Goal: Task Accomplishment & Management: Complete application form

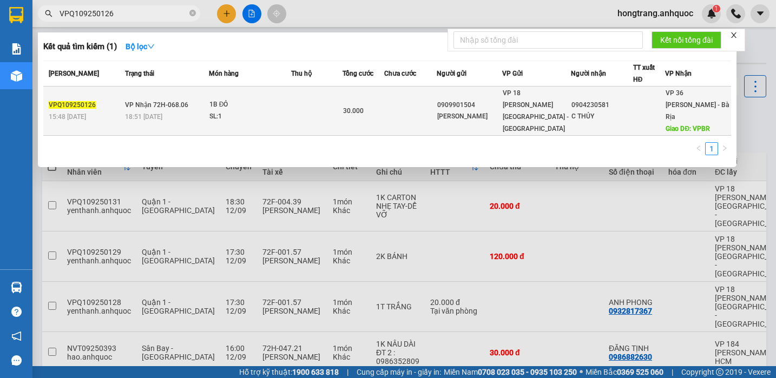
type input "VPQ109250126"
click at [185, 101] on span "VP Nhận 72H-068.06" at bounding box center [156, 105] width 63 height 8
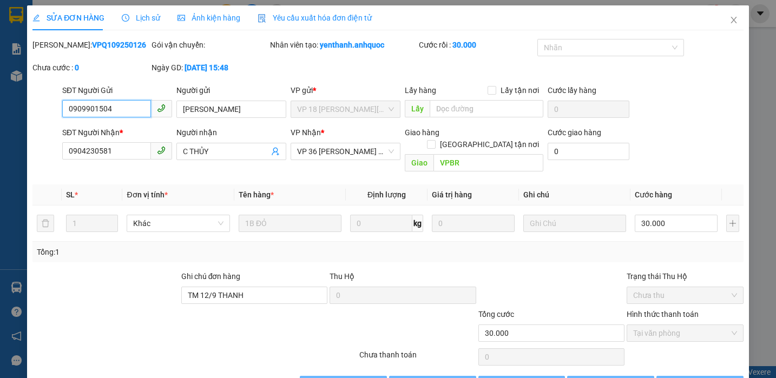
type input "0909901504"
type input "[PERSON_NAME]"
type input "0904230581"
type input "C THỦY"
type input "VPBR"
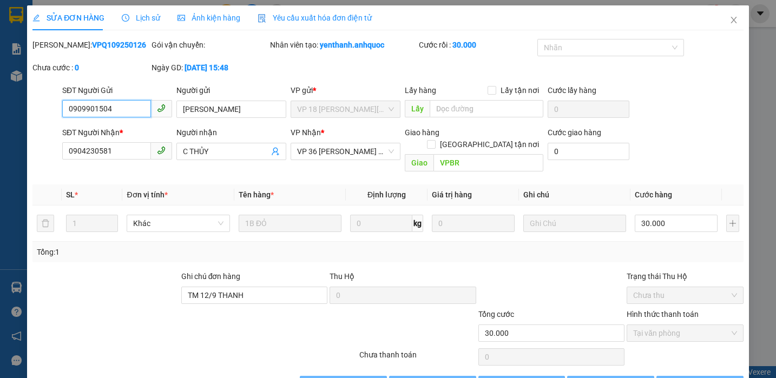
type input "TM 12/9 THANH"
type input "30.000"
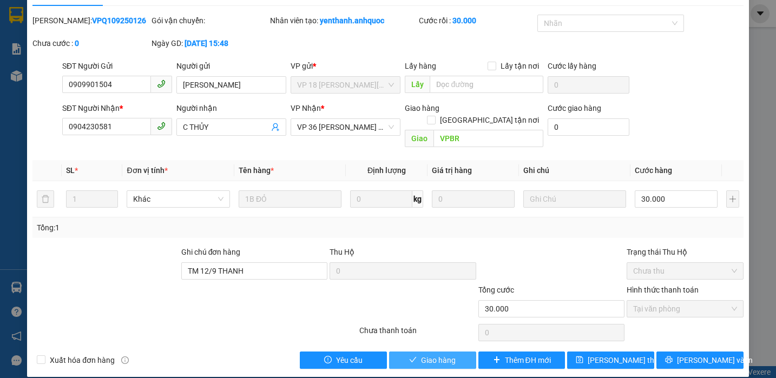
click at [435, 354] on span "Giao hàng" at bounding box center [438, 360] width 35 height 12
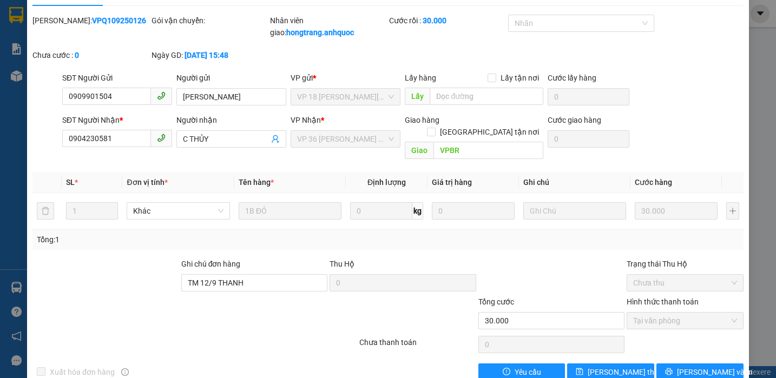
click at [62, 296] on div at bounding box center [135, 315] width 208 height 38
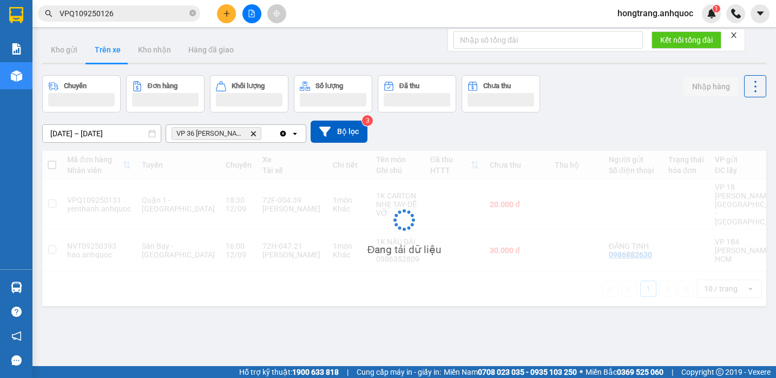
click at [135, 12] on input "VPQ109250126" at bounding box center [124, 14] width 128 height 12
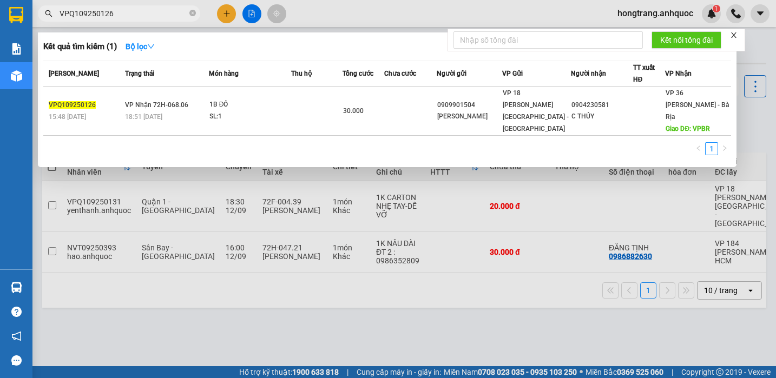
click at [135, 12] on input "VPQ109250126" at bounding box center [124, 14] width 128 height 12
paste input "8"
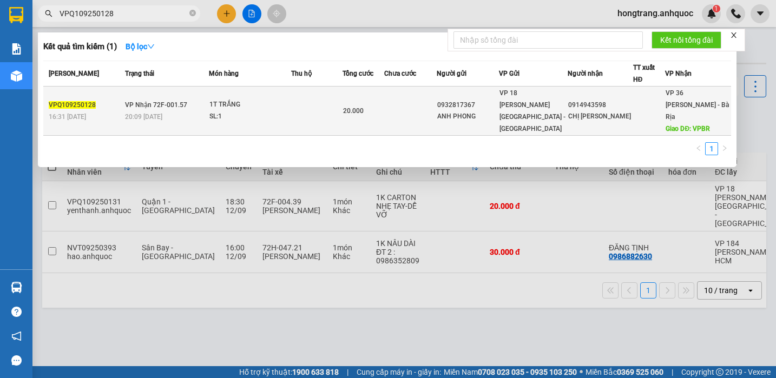
type input "VPQ109250128"
click at [229, 111] on div "SL: 1" at bounding box center [249, 117] width 81 height 12
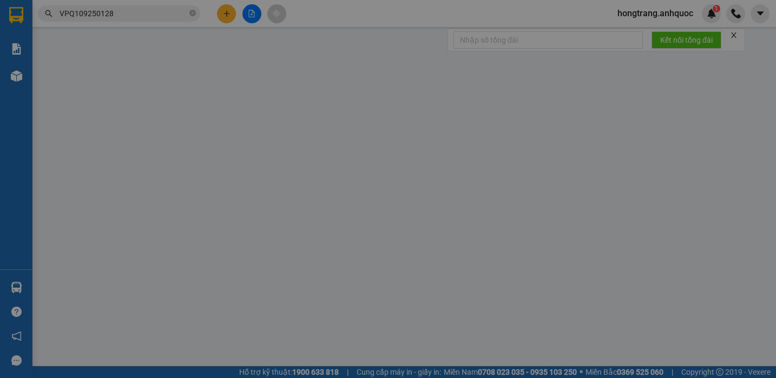
type input "0932817367"
type input "ANH PHONG"
type input "0914943598"
type input "CHỊ [PERSON_NAME]"
type input "VPBR"
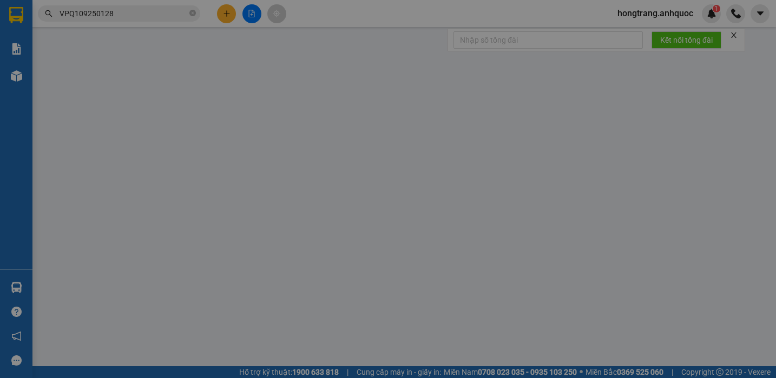
type input "TM 12/9 THANH"
type input "20.000"
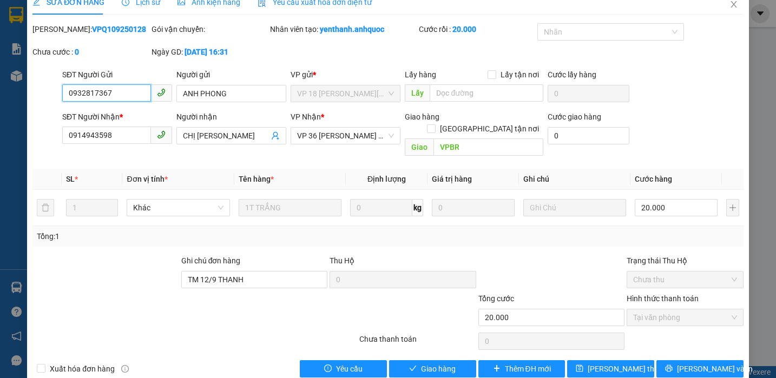
scroll to position [24, 0]
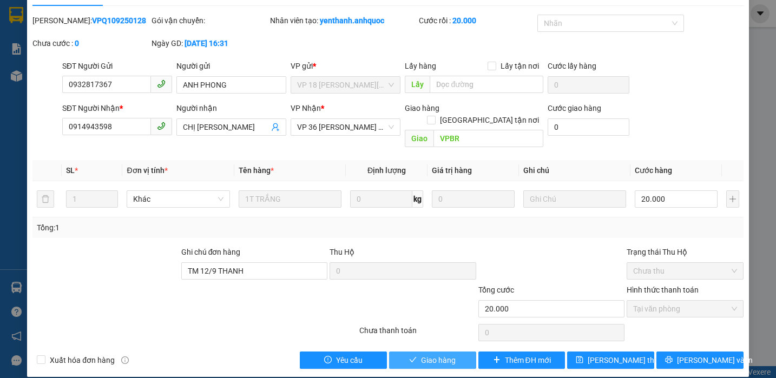
click at [426, 354] on span "Giao hàng" at bounding box center [438, 360] width 35 height 12
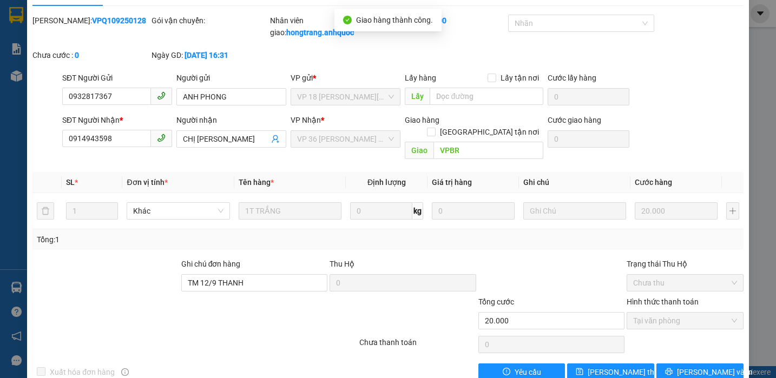
click at [744, 207] on div "SỬA ĐƠN HÀNG Lịch sử Ảnh kiện hàng Yêu cầu xuất hóa đơn điện tử Total Paid Fee …" at bounding box center [388, 189] width 776 height 378
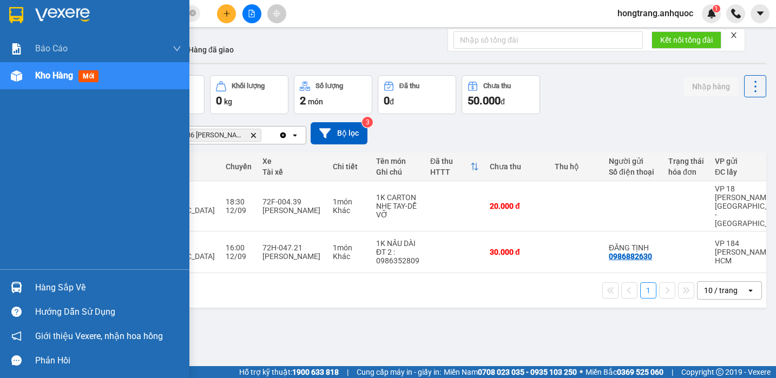
click at [6, 210] on div "Báo cáo Báo cáo dòng tiền (nhân viên) Doanh số tạo đơn theo VP gửi (nhà xe) Doa…" at bounding box center [94, 152] width 189 height 234
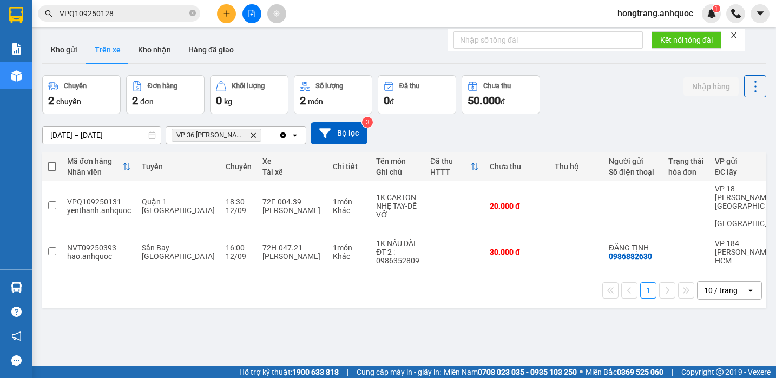
click at [137, 12] on input "VPQ109250128" at bounding box center [124, 14] width 128 height 12
paste input "NVT09250385"
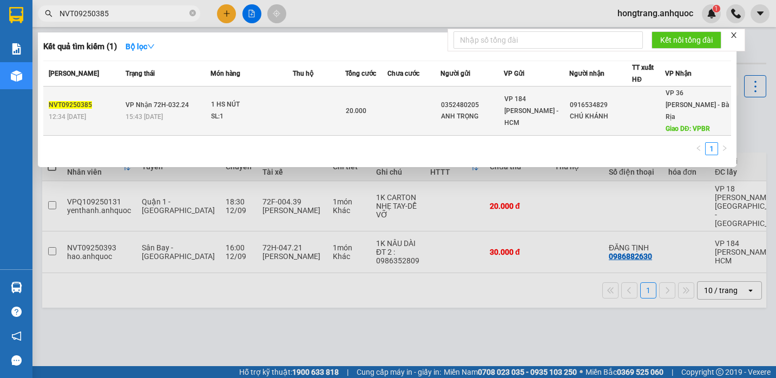
type input "NVT09250385"
click at [175, 104] on td "VP Nhận 72H-032.24 15:43 [DATE]" at bounding box center [167, 111] width 88 height 49
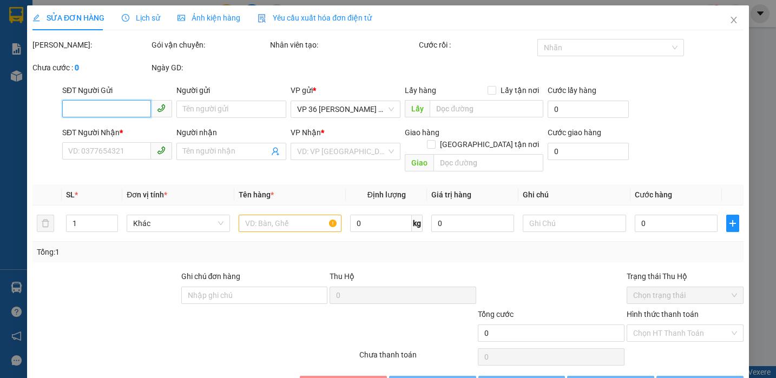
type input "0352480205"
type input "ANH TRỌNG"
type input "0916534829"
type input "CHÚ KHÁNH"
type input "VPBR"
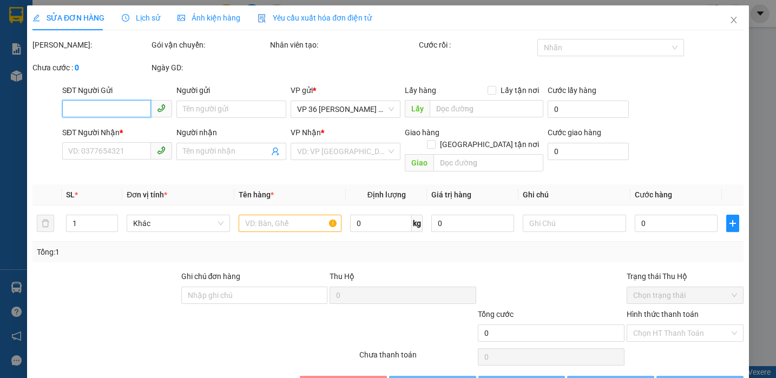
type input "TM 12/9 THỦY"
type input "20.000"
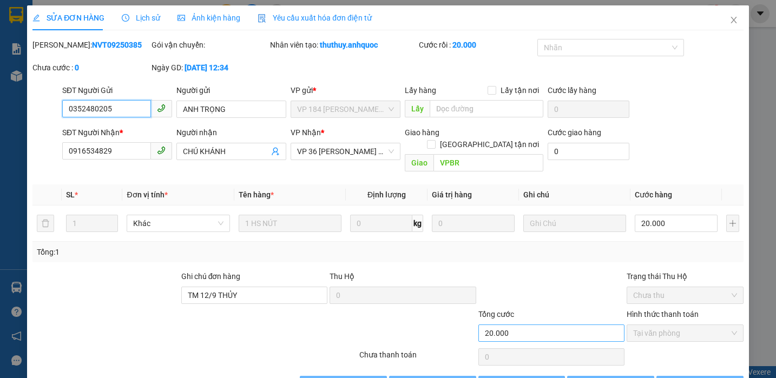
scroll to position [19, 0]
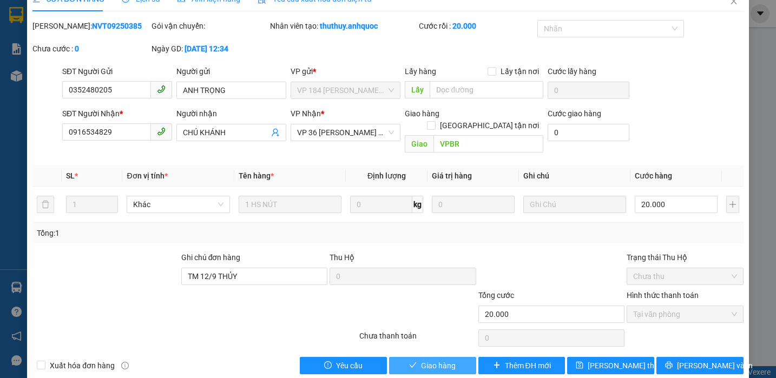
click at [423, 360] on span "Giao hàng" at bounding box center [438, 366] width 35 height 12
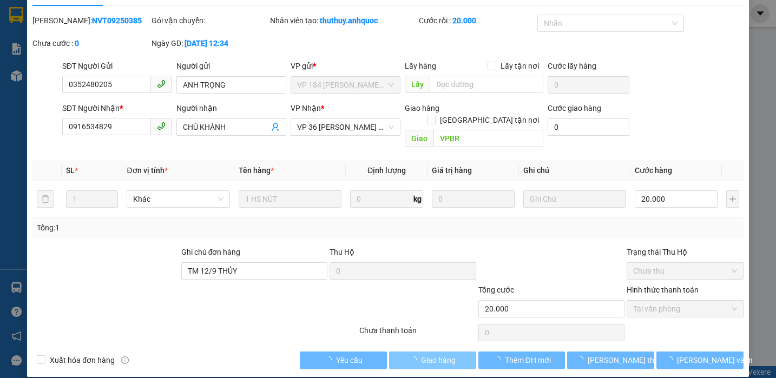
click at [421, 354] on span "Giao hàng" at bounding box center [438, 360] width 35 height 12
click at [133, 246] on div at bounding box center [105, 265] width 149 height 38
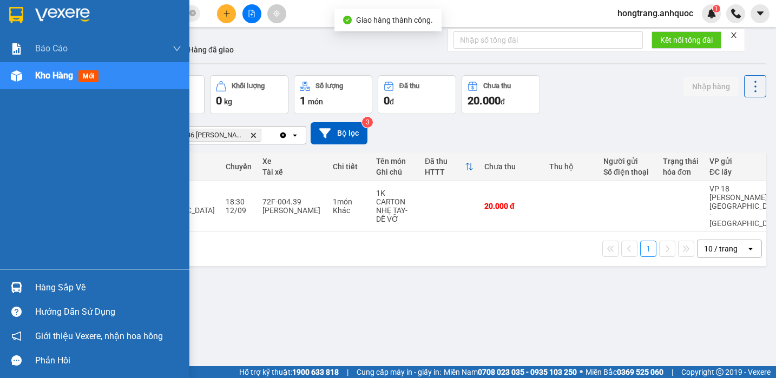
click at [25, 76] on div at bounding box center [16, 76] width 19 height 19
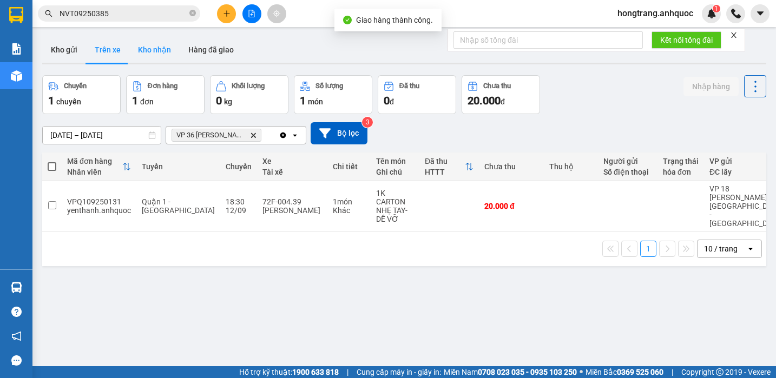
click at [153, 46] on button "Kho nhận" at bounding box center [154, 50] width 50 height 26
type input "[DATE] – [DATE]"
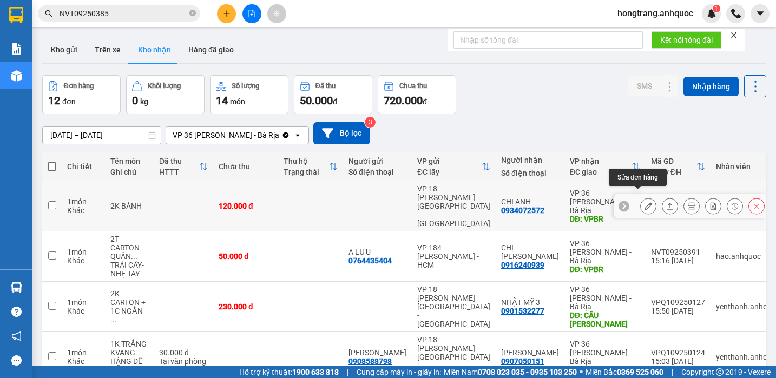
click at [644, 202] on icon at bounding box center [648, 206] width 8 height 8
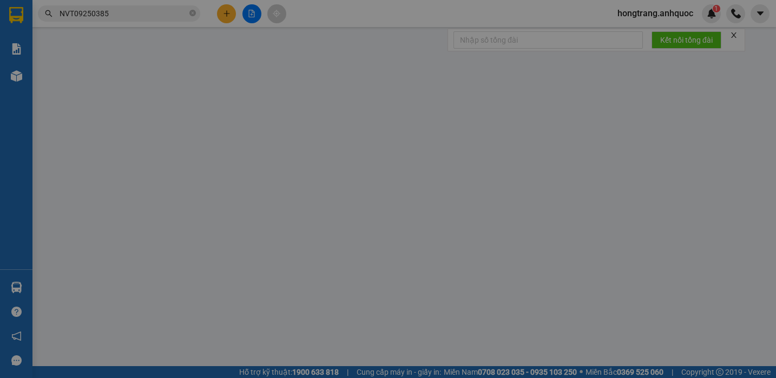
type input "0934072572"
type input "CHỊ ANH"
type input "VPBR"
type input "120.000"
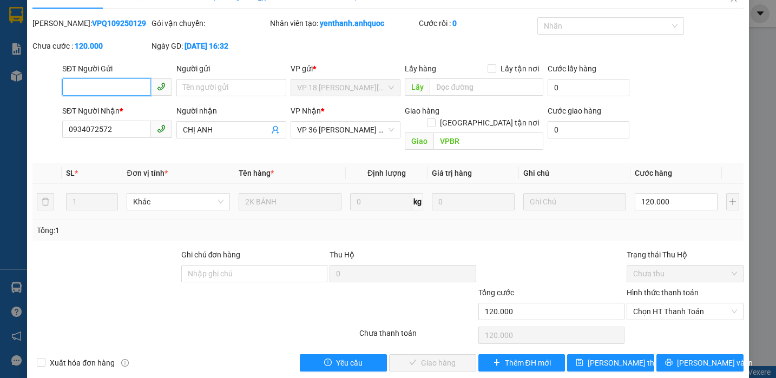
scroll to position [24, 0]
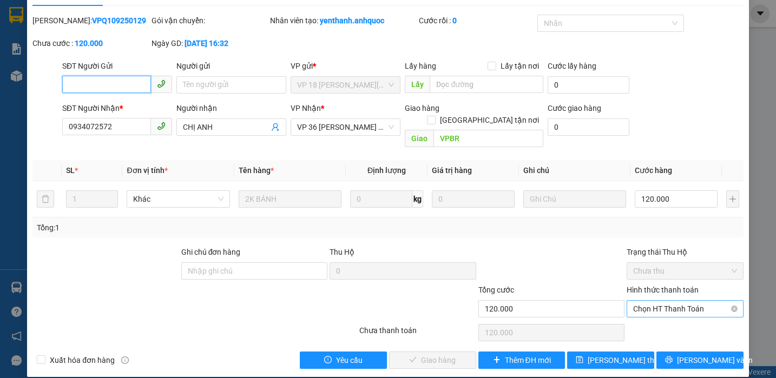
click at [649, 301] on span "Chọn HT Thanh Toán" at bounding box center [685, 309] width 104 height 16
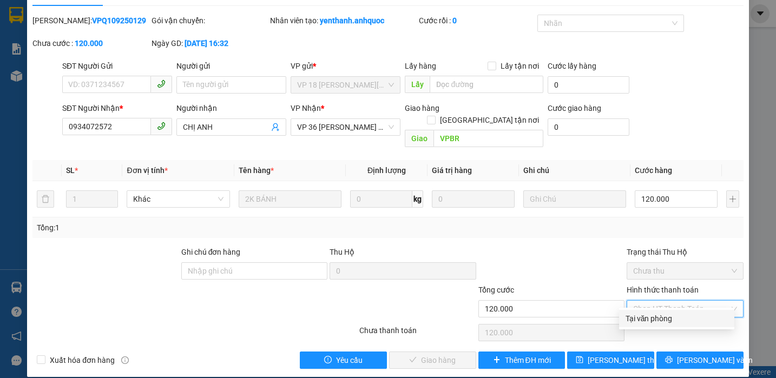
click at [644, 320] on div "Tại văn phòng" at bounding box center [676, 319] width 102 height 12
type input "0"
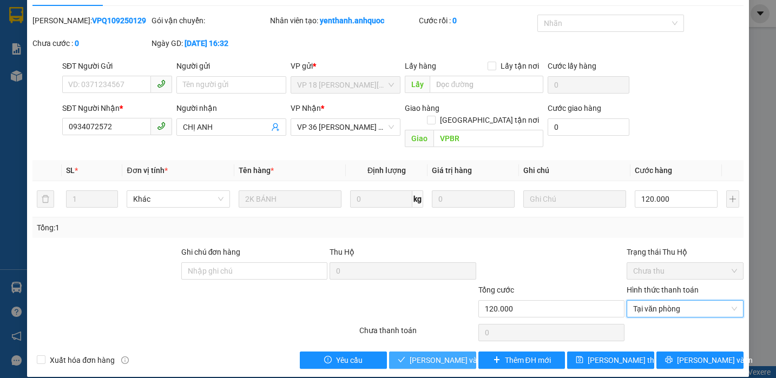
click at [450, 354] on span "[PERSON_NAME] và Giao hàng" at bounding box center [462, 360] width 104 height 12
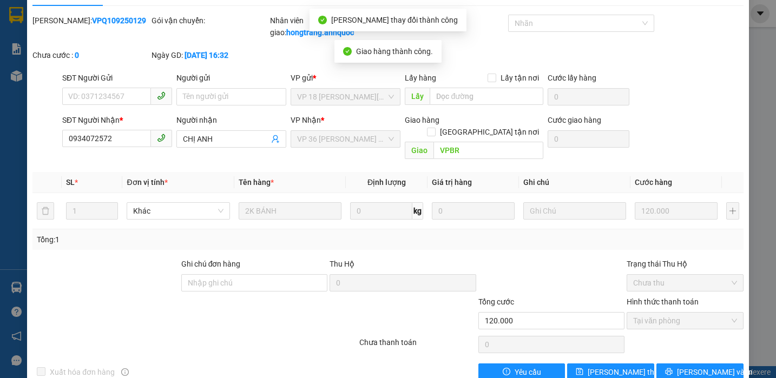
click at [424, 243] on div "Total Paid Fee 120.000 Total UnPaid Fee 0 Cash Collection Total Fee Mã ĐH: VPQ1…" at bounding box center [387, 198] width 711 height 366
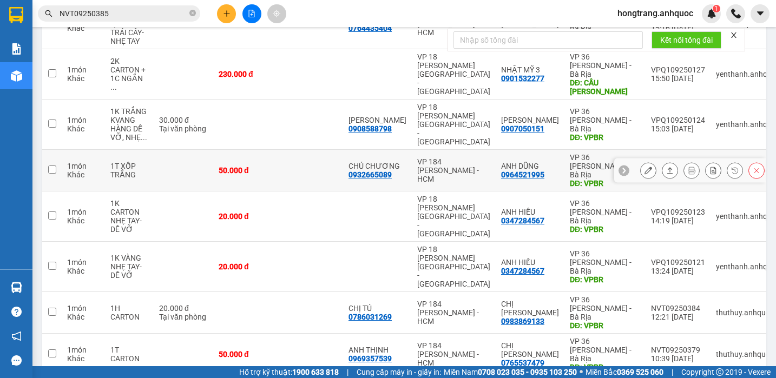
scroll to position [203, 0]
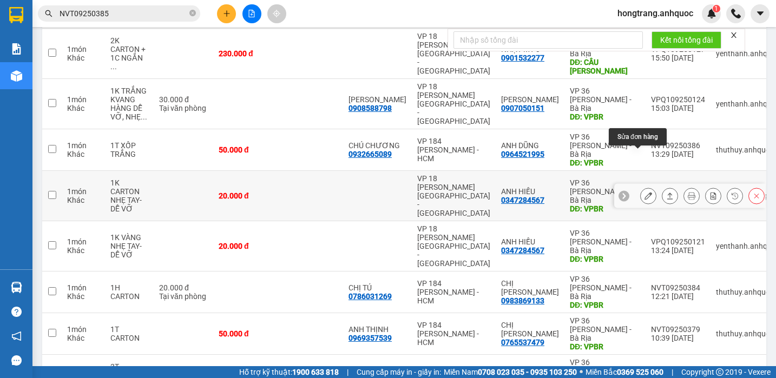
click at [644, 192] on icon at bounding box center [648, 196] width 8 height 8
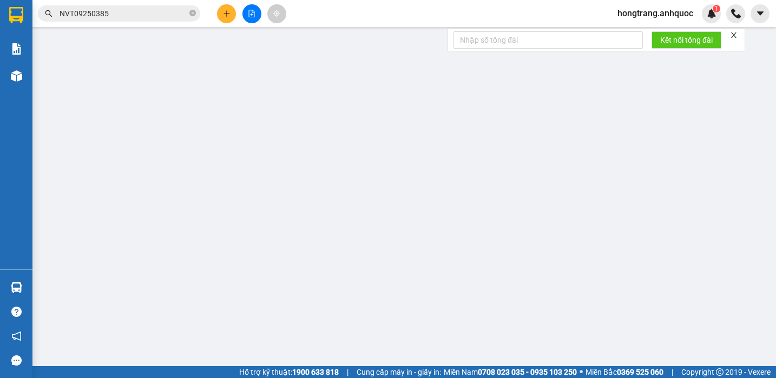
type input "0347284567"
type input "ANH HIẾU"
type input "VPBR"
type input "20.000"
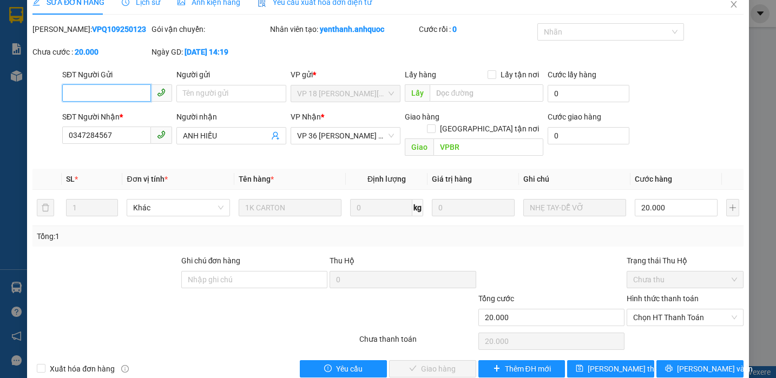
scroll to position [24, 0]
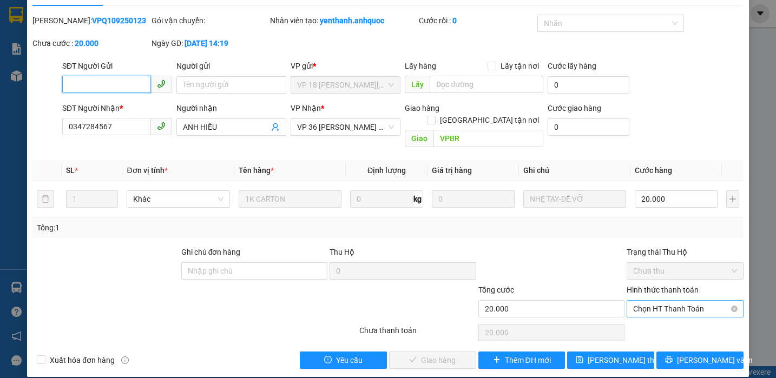
click at [653, 301] on span "Chọn HT Thanh Toán" at bounding box center [685, 309] width 104 height 16
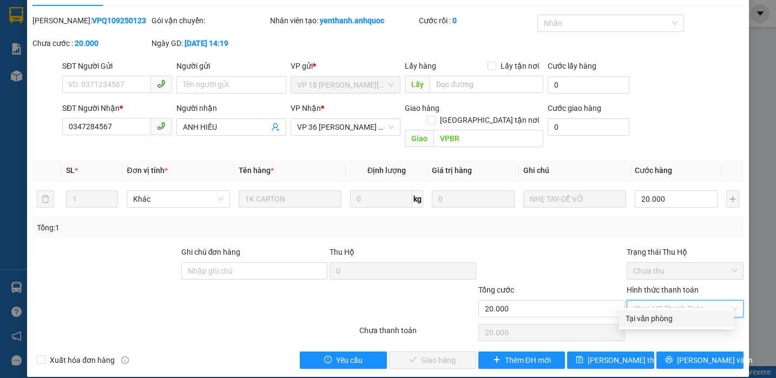
click at [639, 321] on div "Tại văn phòng" at bounding box center [676, 319] width 102 height 12
type input "0"
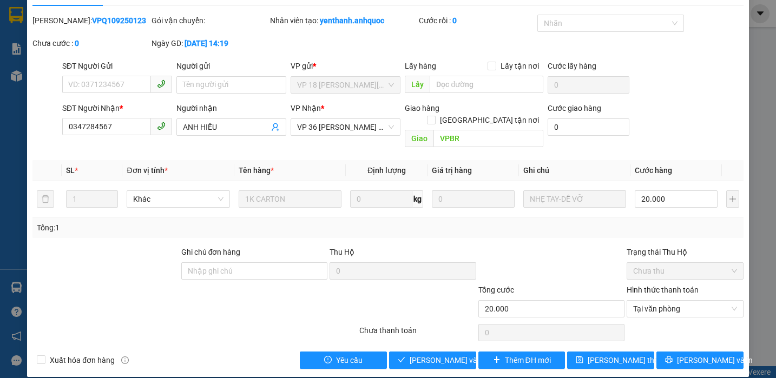
click at [432, 358] on div "SỬA ĐƠN HÀNG Lịch sử Ảnh kiện hàng Yêu cầu xuất hóa đơn điện tử Total Paid Fee …" at bounding box center [388, 179] width 722 height 396
click at [432, 354] on span "[PERSON_NAME] và Giao hàng" at bounding box center [462, 360] width 104 height 12
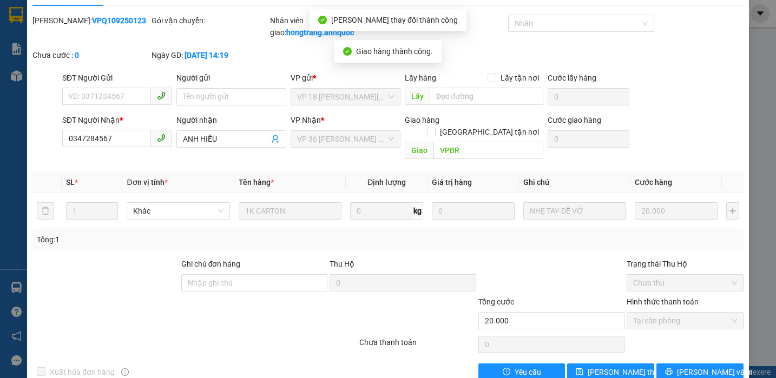
click at [552, 244] on div "Total Paid Fee 20.000 Total UnPaid Fee 0 Cash Collection Total Fee Mã ĐH: VPQ10…" at bounding box center [387, 198] width 711 height 366
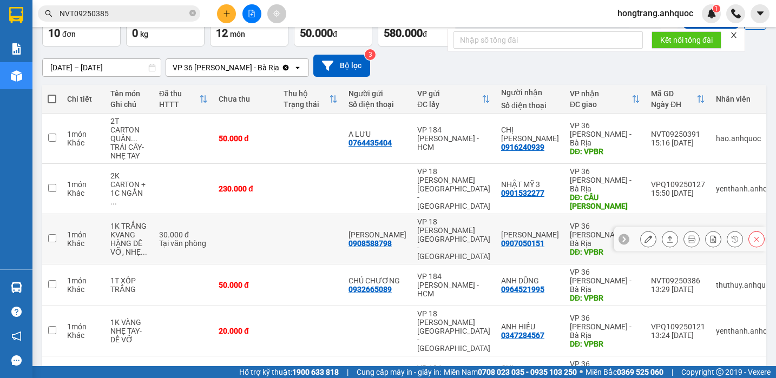
scroll to position [135, 0]
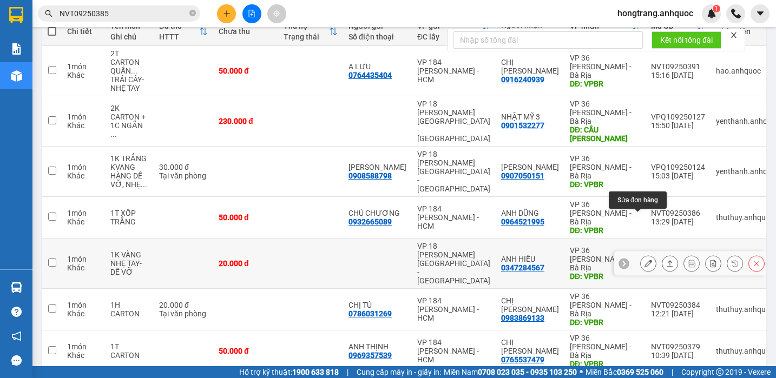
click at [644, 260] on icon at bounding box center [648, 264] width 8 height 8
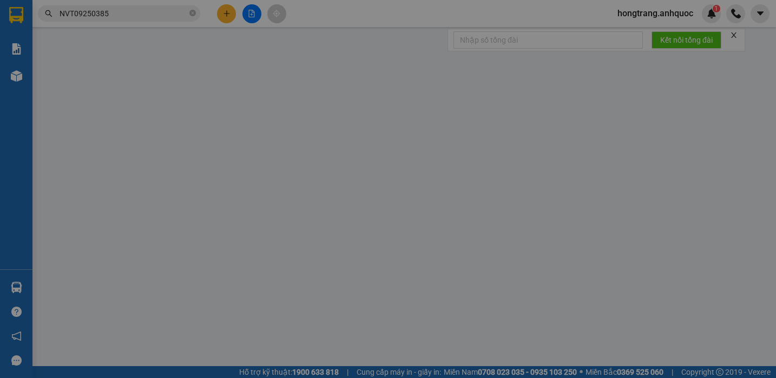
type input "0347284567"
type input "ANH HIẾU"
type input "VPBR"
type input "20.000"
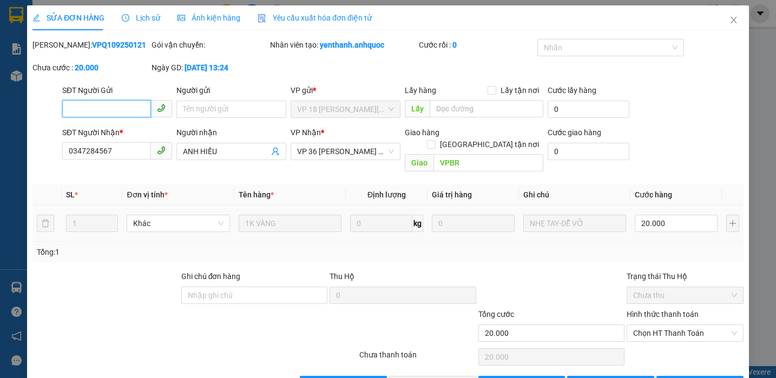
scroll to position [24, 0]
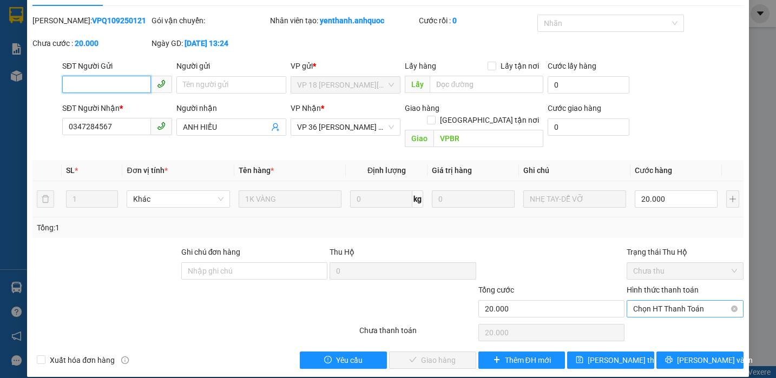
click at [638, 301] on span "Chọn HT Thanh Toán" at bounding box center [685, 309] width 104 height 16
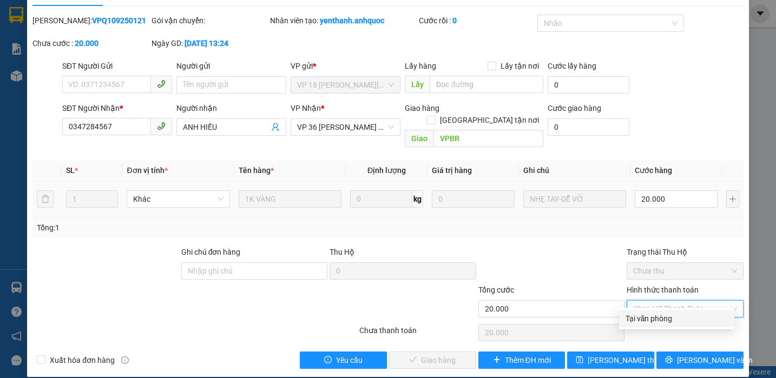
click at [628, 317] on div "Tại văn phòng" at bounding box center [676, 319] width 102 height 12
type input "0"
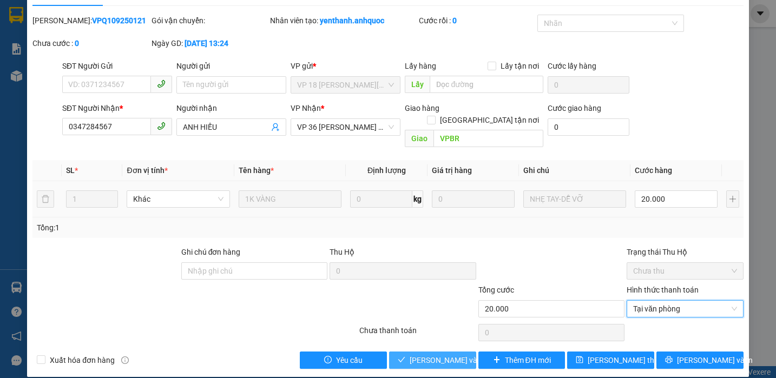
click at [437, 356] on button "[PERSON_NAME] và Giao hàng" at bounding box center [432, 360] width 87 height 17
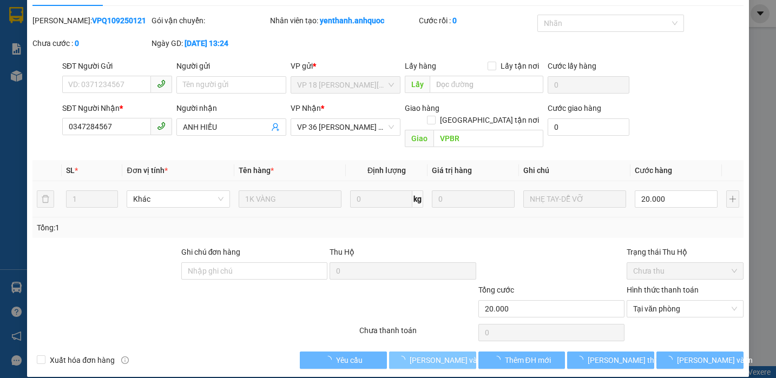
click at [437, 354] on span "[PERSON_NAME] và Giao hàng" at bounding box center [462, 360] width 104 height 12
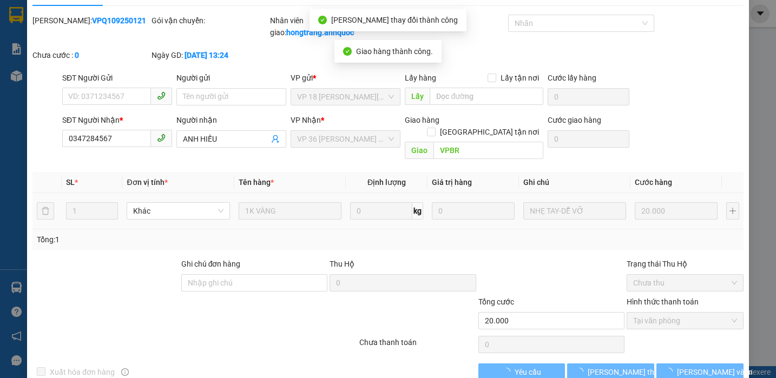
click at [748, 211] on div "SỬA ĐƠN HÀNG Lịch sử Ảnh kiện hàng Yêu cầu xuất hóa đơn điện tử Total Paid Fee …" at bounding box center [388, 189] width 776 height 378
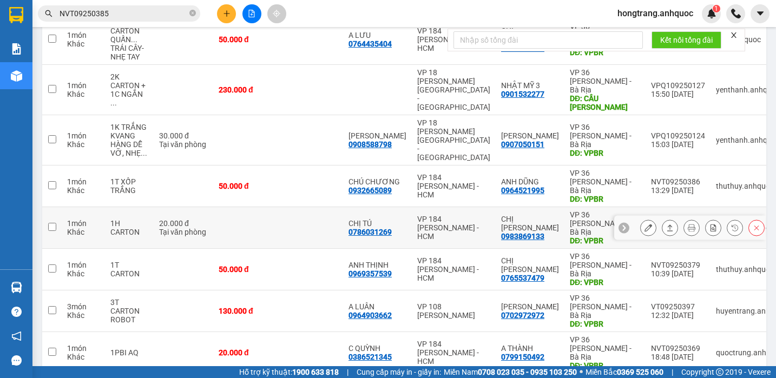
scroll to position [187, 0]
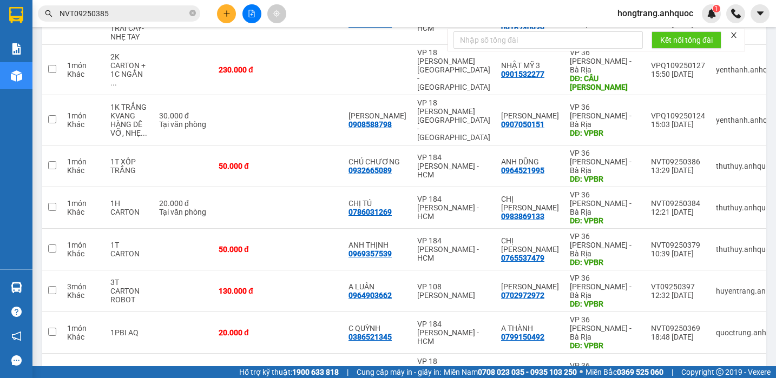
click at [8, 175] on div "Báo cáo Báo cáo dòng tiền (nhân viên) Doanh số tạo đơn theo VP gửi (nhà xe) Doa…" at bounding box center [16, 152] width 32 height 234
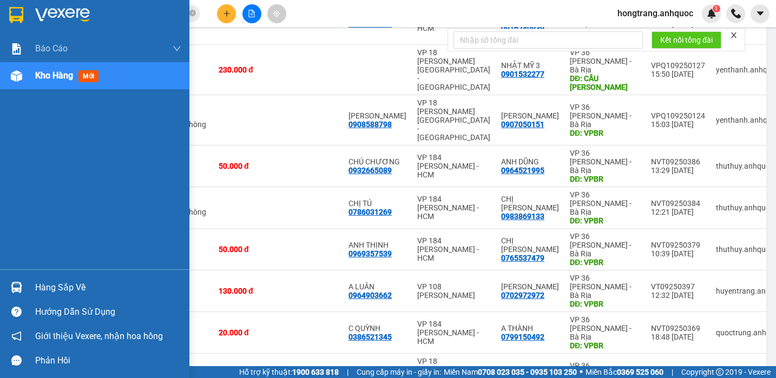
click at [2, 185] on div "Báo cáo Báo cáo dòng tiền (nhân viên) Doanh số tạo đơn theo VP gửi (nhà xe) Doa…" at bounding box center [94, 152] width 189 height 234
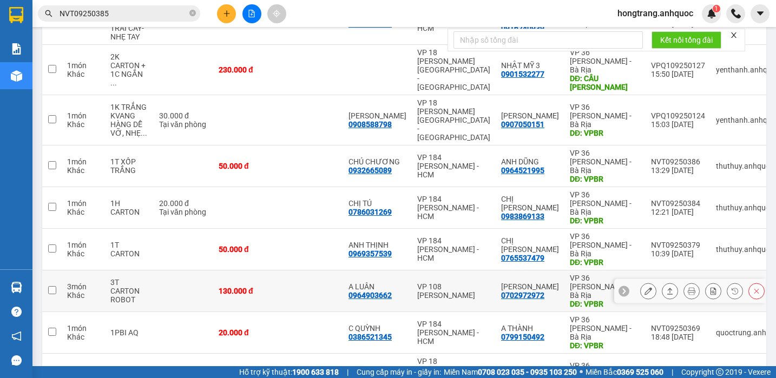
click at [644, 287] on icon at bounding box center [648, 291] width 8 height 8
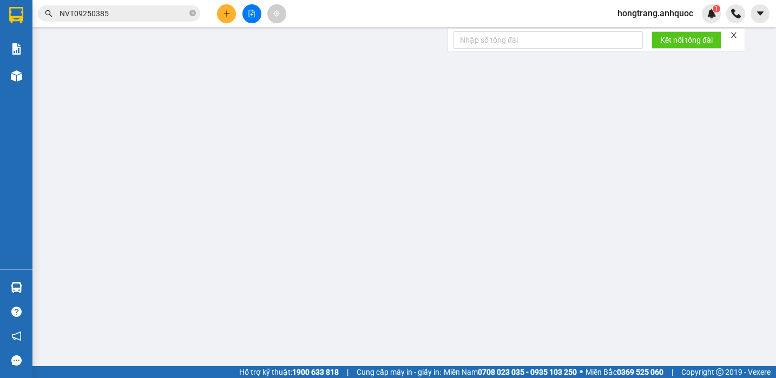
type input "0964903662"
type input "A LUÂN"
type input "0702972972"
type input "[PERSON_NAME]"
type input "VPBR"
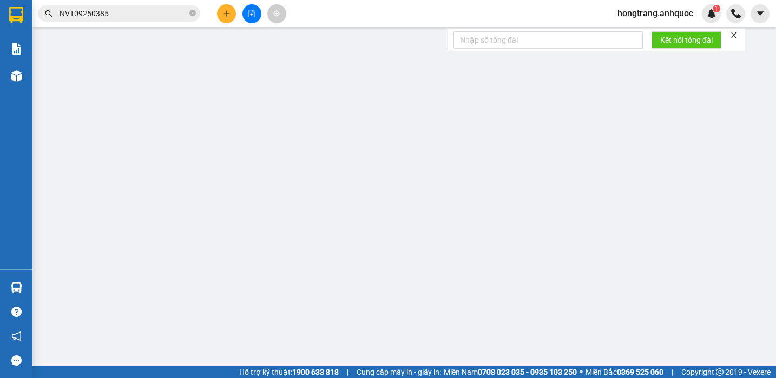
type input "130.000"
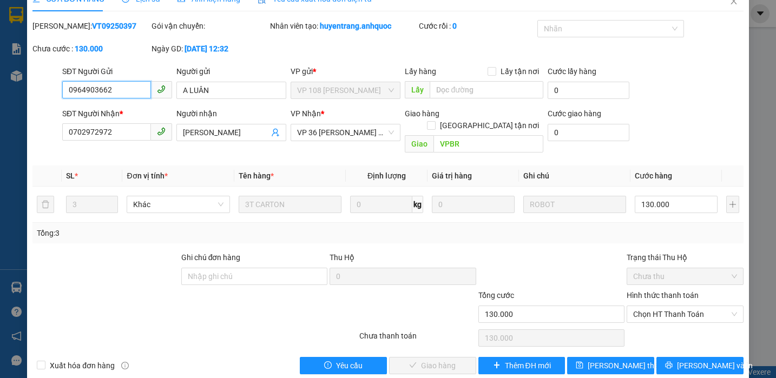
scroll to position [24, 0]
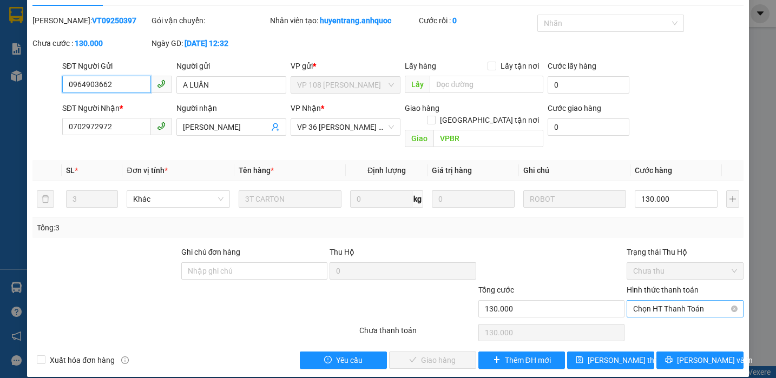
click at [661, 301] on span "Chọn HT Thanh Toán" at bounding box center [685, 309] width 104 height 16
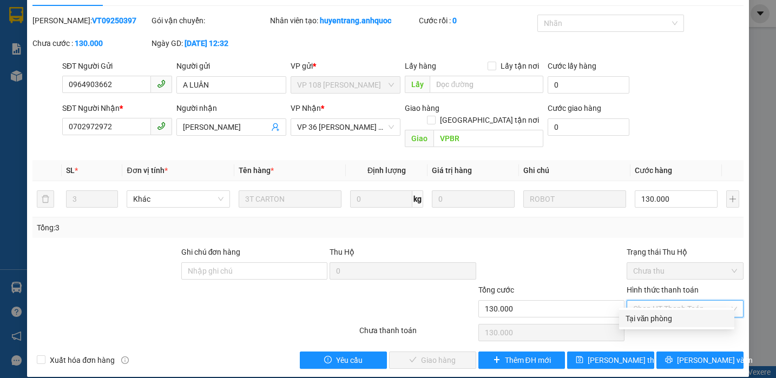
click at [648, 323] on div "Tại văn phòng" at bounding box center [676, 319] width 102 height 12
type input "0"
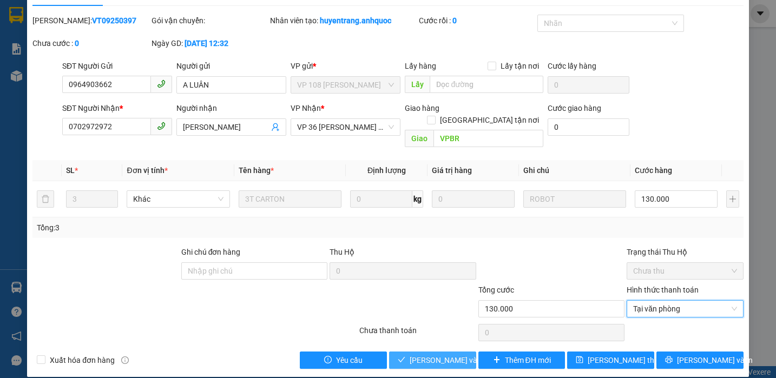
click at [438, 354] on span "[PERSON_NAME] và Giao hàng" at bounding box center [462, 360] width 104 height 12
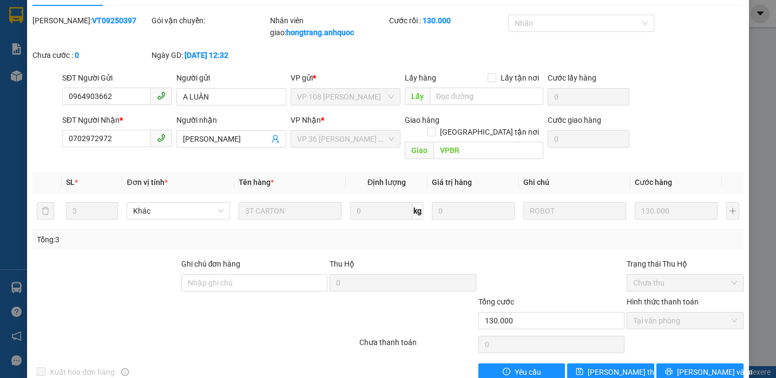
click at [73, 269] on div at bounding box center [105, 277] width 149 height 38
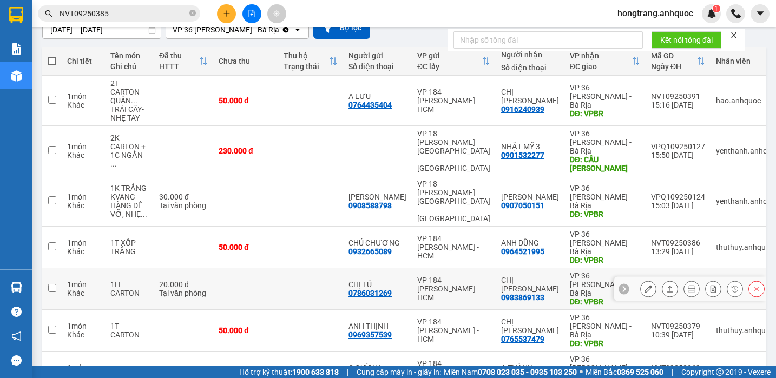
scroll to position [135, 0]
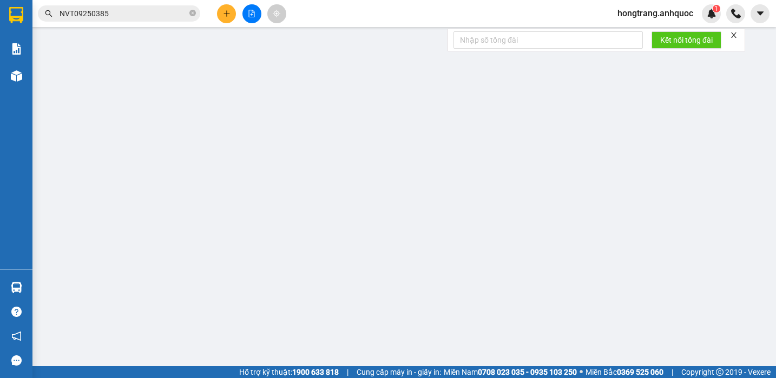
type input "0902577227"
type input "C VY"
type input "0913626292"
type input "CHỊ [PERSON_NAME]"
type input "VPBR"
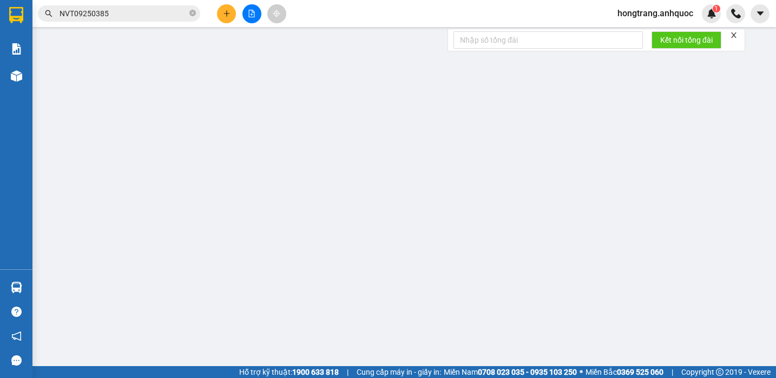
type input "30.000"
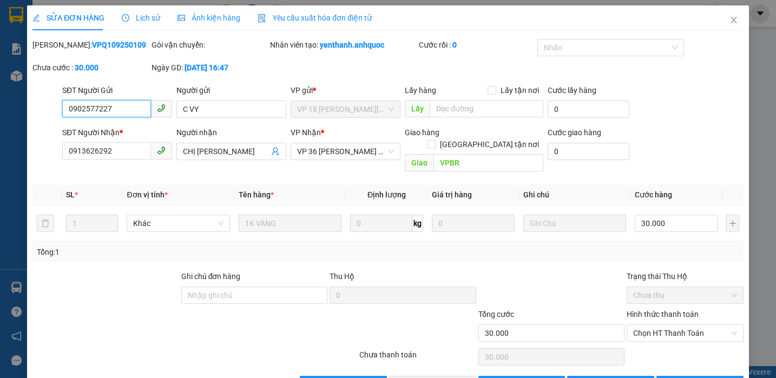
scroll to position [24, 0]
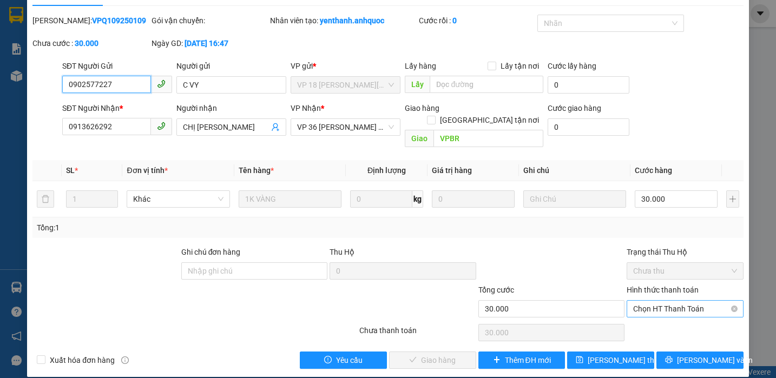
click at [642, 301] on span "Chọn HT Thanh Toán" at bounding box center [685, 309] width 104 height 16
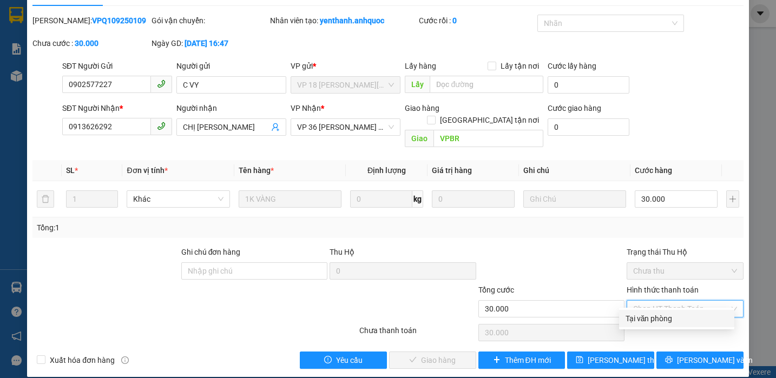
click at [638, 315] on div "Tại văn phòng" at bounding box center [676, 319] width 102 height 12
type input "0"
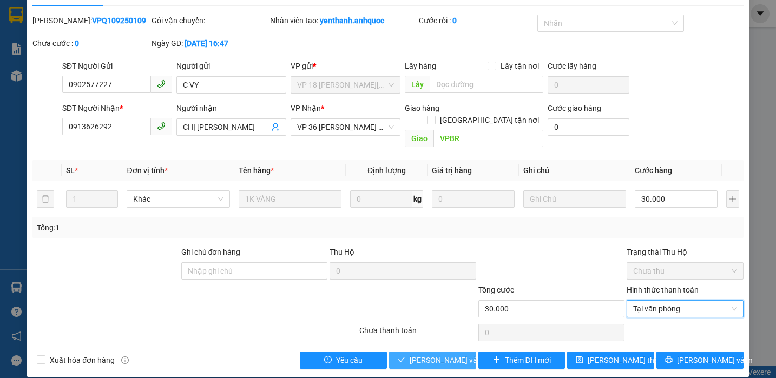
click at [436, 354] on span "[PERSON_NAME] và Giao hàng" at bounding box center [462, 360] width 104 height 12
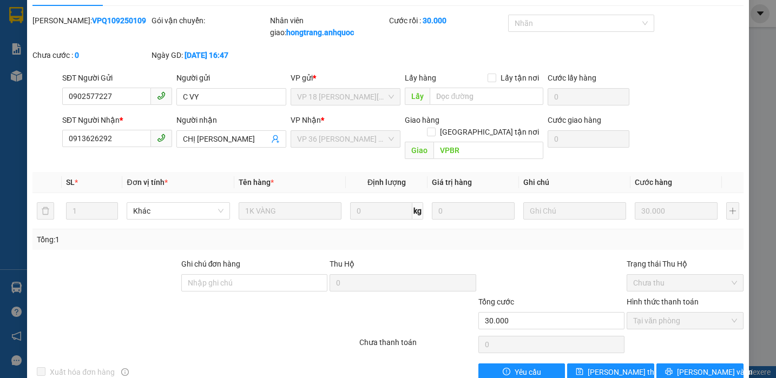
click at [50, 258] on div at bounding box center [105, 277] width 149 height 38
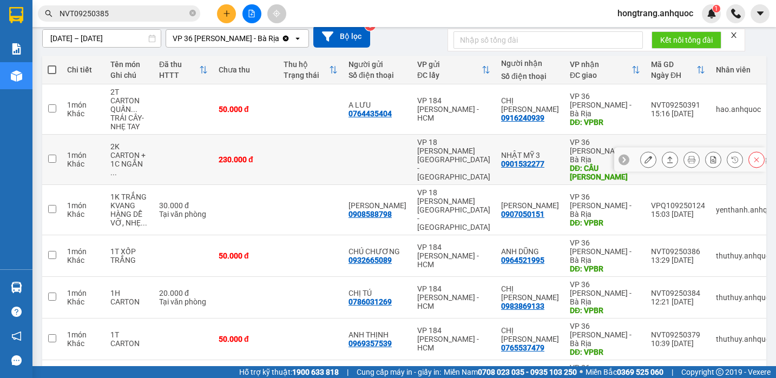
scroll to position [121, 0]
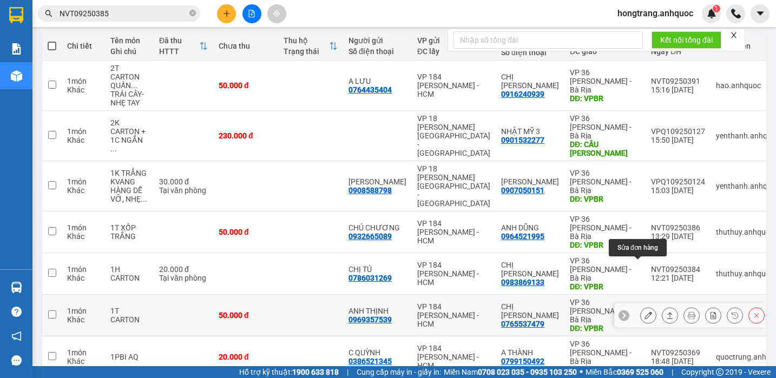
click at [644, 312] on icon at bounding box center [648, 316] width 8 height 8
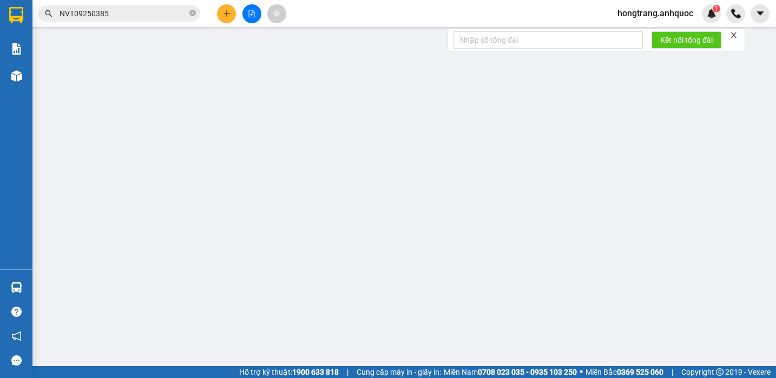
type input "0969357539"
type input "ANH THỊNH"
type input "0765537479"
type input "CHỊ [PERSON_NAME]"
type input "VPBR"
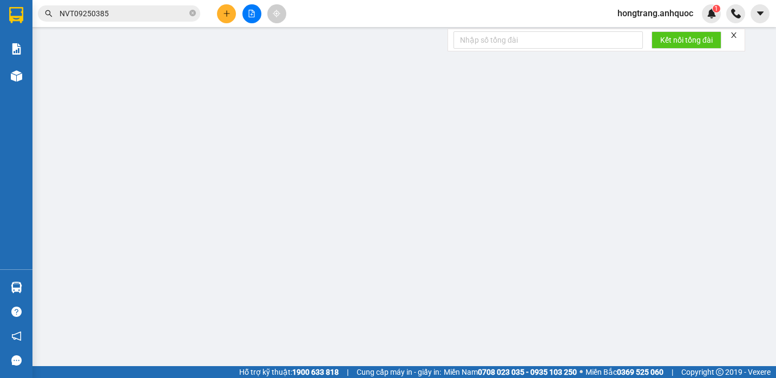
type input "50.000"
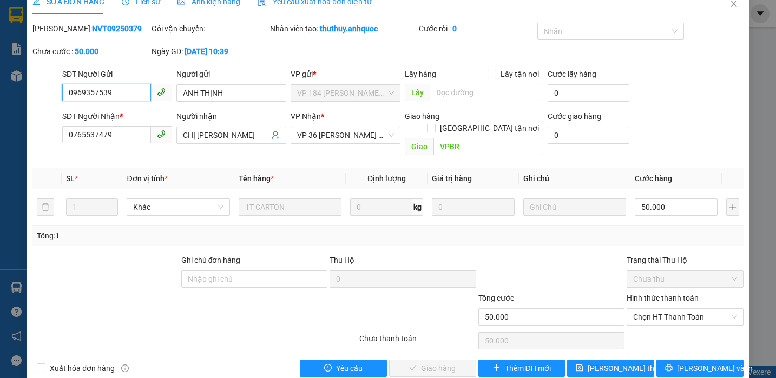
scroll to position [24, 0]
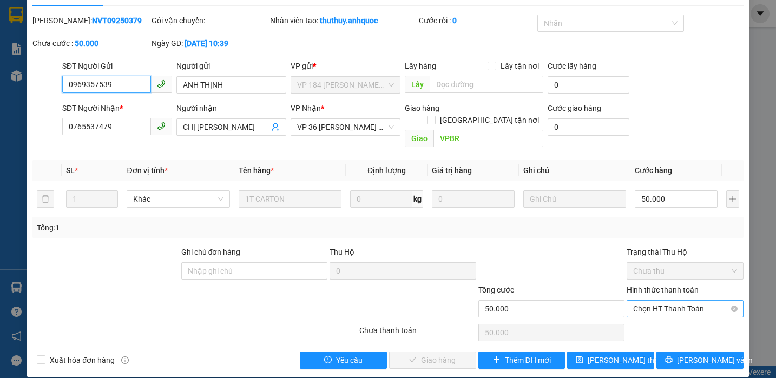
click at [641, 301] on span "Chọn HT Thanh Toán" at bounding box center [685, 309] width 104 height 16
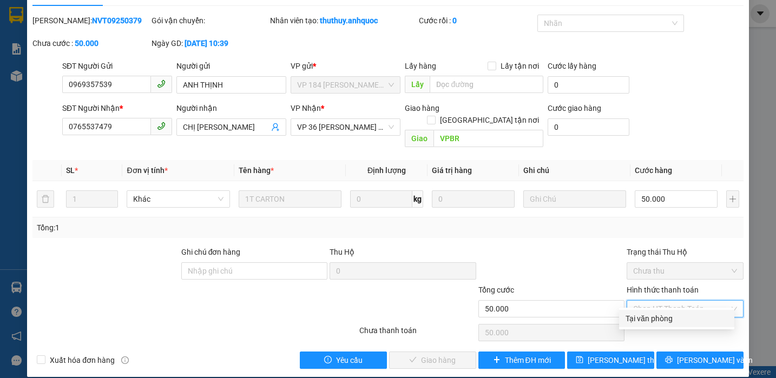
click at [633, 319] on div "Tại văn phòng" at bounding box center [676, 319] width 102 height 12
type input "0"
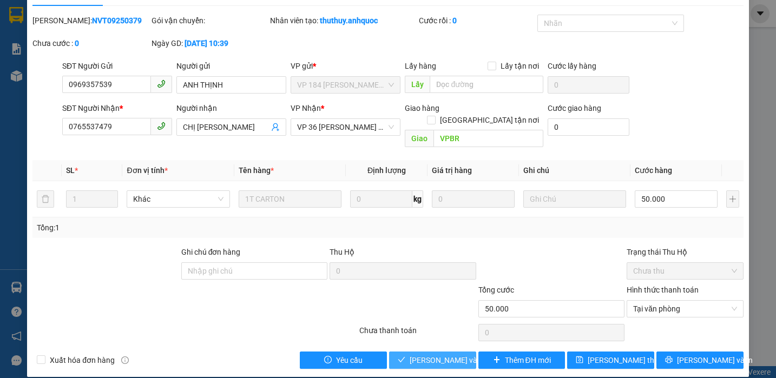
click at [432, 354] on span "[PERSON_NAME] và Giao hàng" at bounding box center [462, 360] width 104 height 12
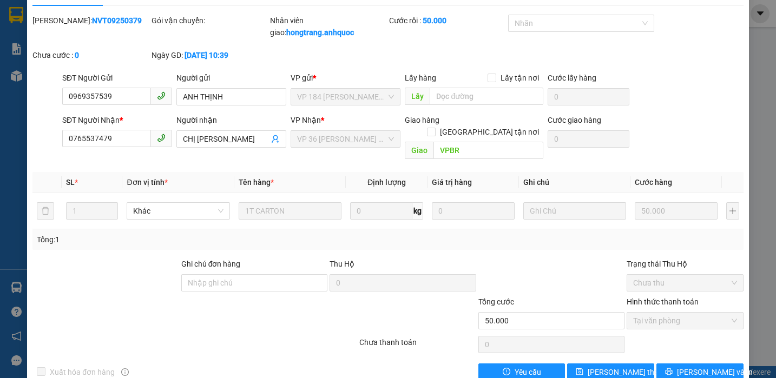
click at [64, 272] on div at bounding box center [105, 277] width 149 height 38
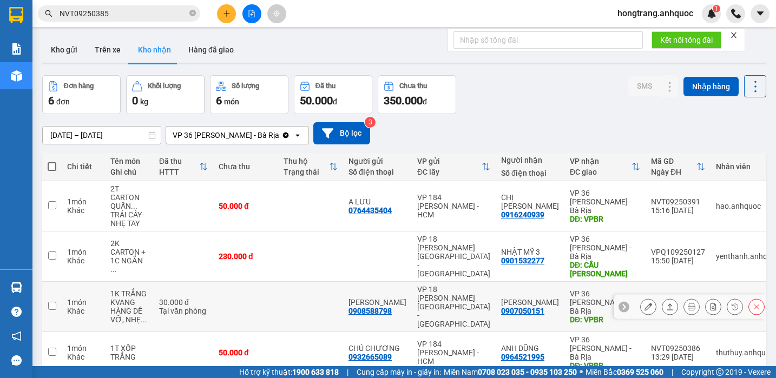
scroll to position [68, 0]
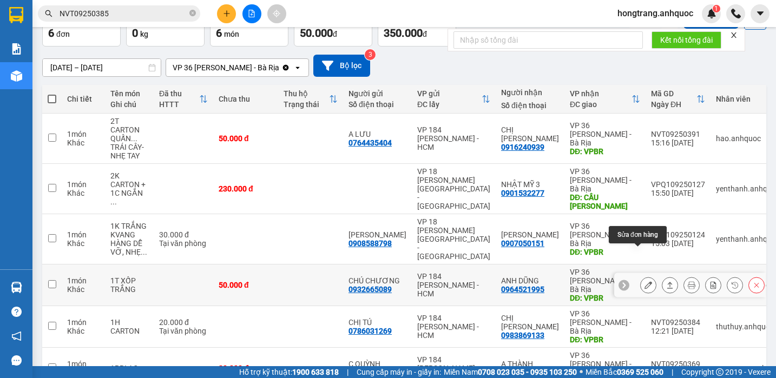
click at [644, 281] on icon at bounding box center [648, 285] width 8 height 8
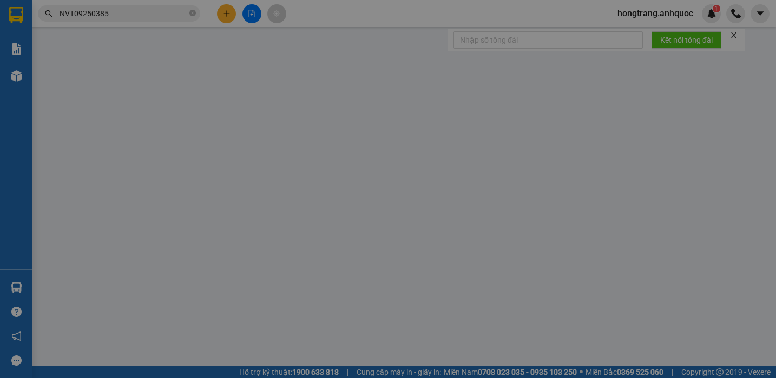
type input "0932665089"
type input "CHÚ CHƯƠNG"
type input "0964521995"
type input "ANH DŨNG"
type input "VPBR"
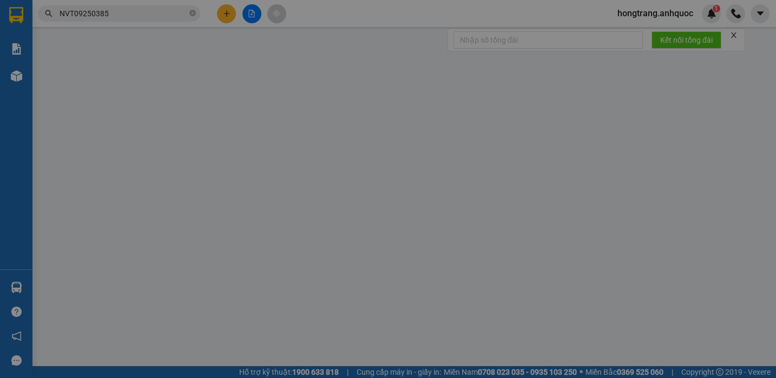
type input "50.000"
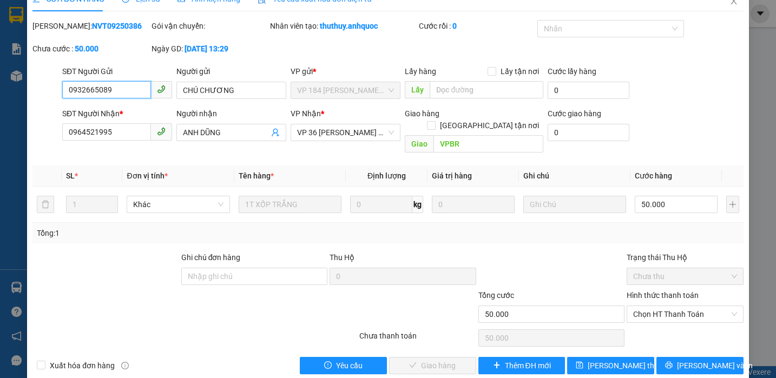
scroll to position [24, 0]
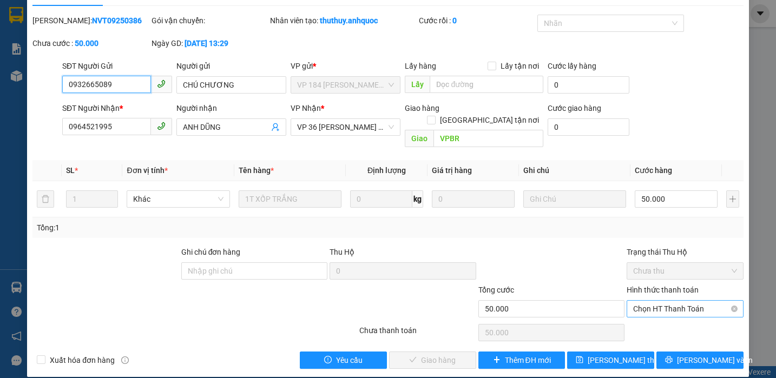
click at [655, 301] on span "Chọn HT Thanh Toán" at bounding box center [685, 309] width 104 height 16
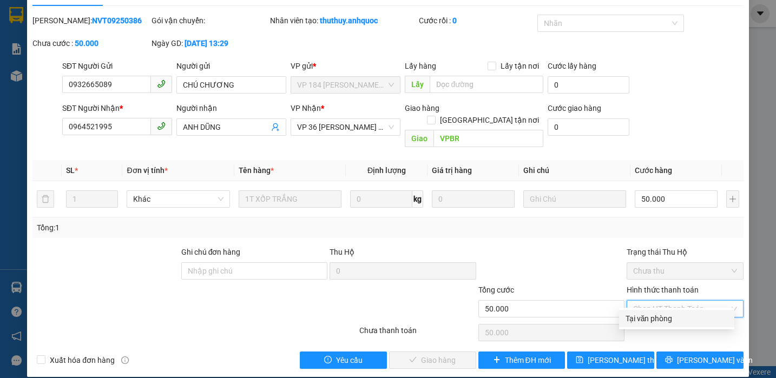
click at [640, 324] on div "Tại văn phòng" at bounding box center [676, 319] width 102 height 12
type input "0"
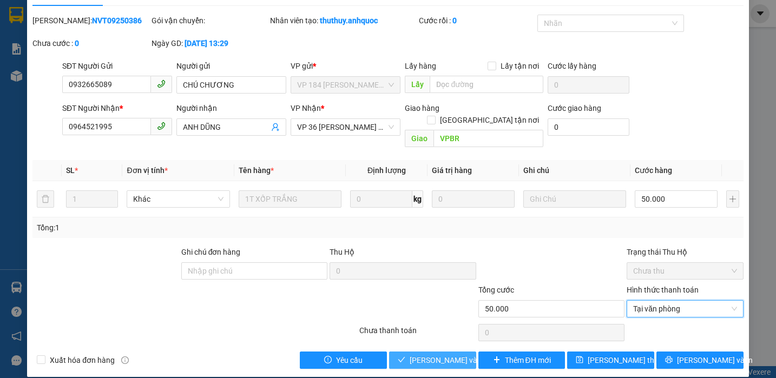
click at [421, 354] on span "[PERSON_NAME] và Giao hàng" at bounding box center [462, 360] width 104 height 12
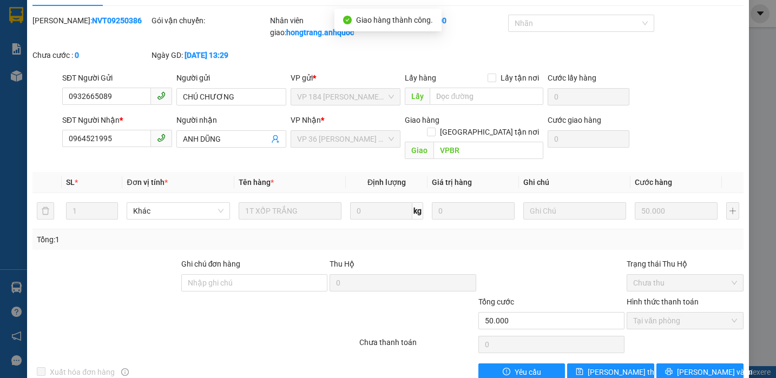
click at [57, 234] on div "Tổng: 1" at bounding box center [168, 240] width 263 height 12
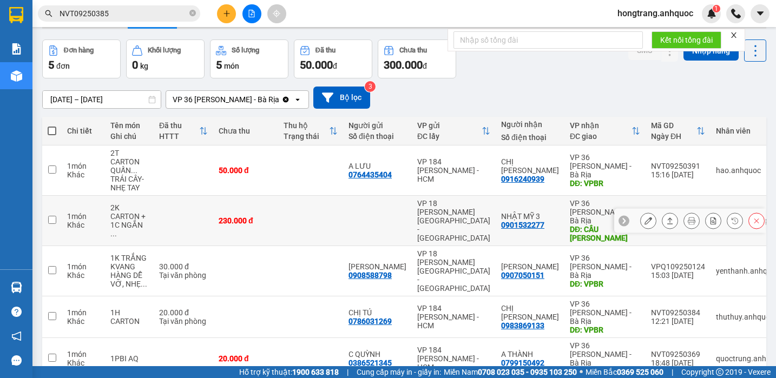
scroll to position [55, 0]
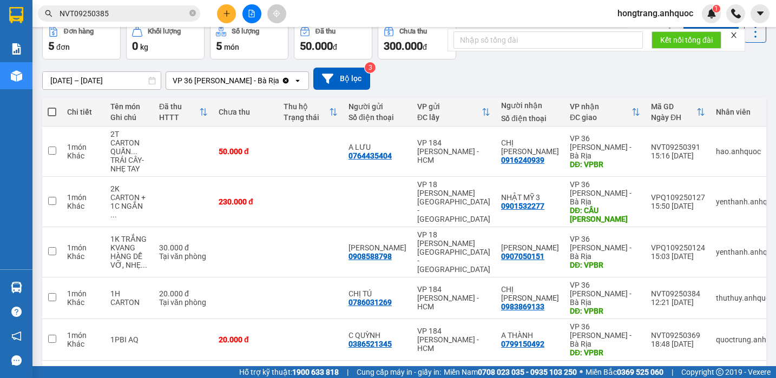
click at [2, 181] on div "Báo cáo Báo cáo dòng tiền (nhân viên) Doanh số tạo đơn theo VP gửi (nhà xe) Doa…" at bounding box center [16, 152] width 32 height 234
